Goal: Find specific page/section: Find specific page/section

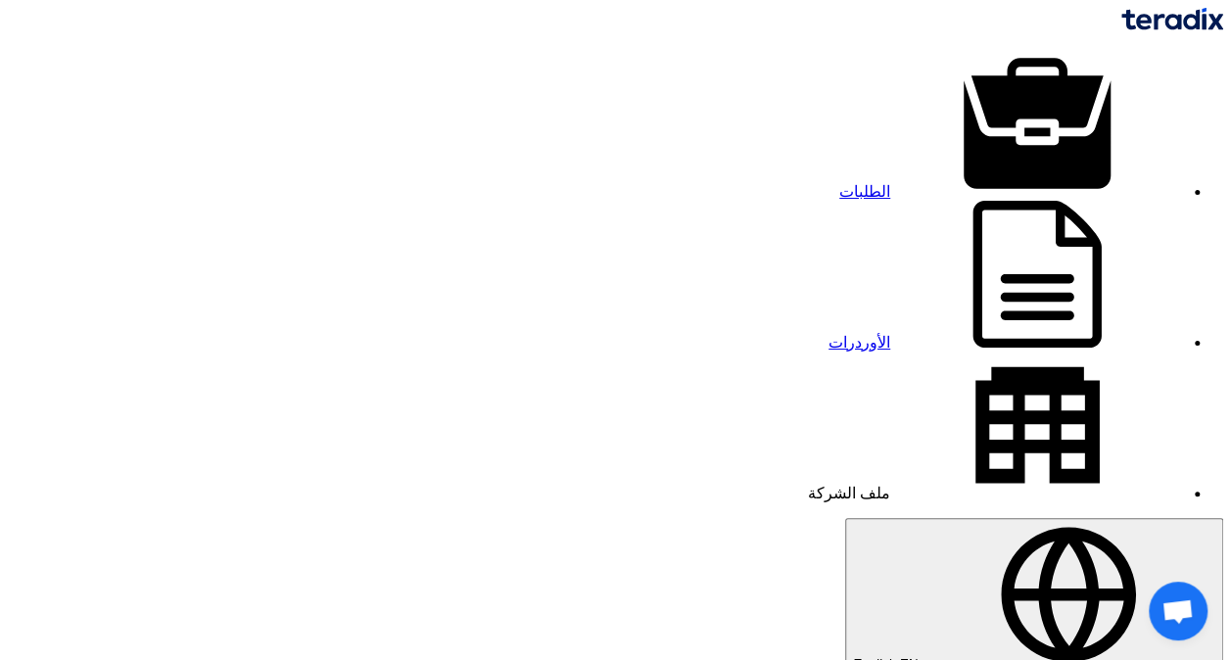
click at [1121, 24] on img at bounding box center [1172, 19] width 102 height 23
click at [1121, 29] on img at bounding box center [1172, 19] width 102 height 23
click at [1121, 30] on img at bounding box center [1172, 19] width 102 height 23
